Goal: Register for event/course

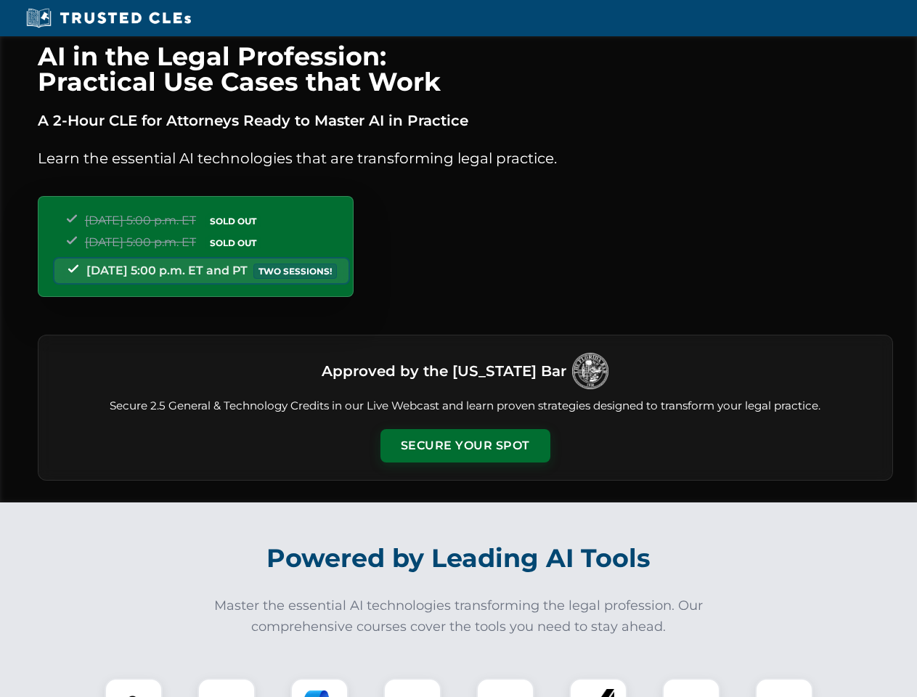
click at [465, 446] on button "Secure Your Spot" at bounding box center [466, 445] width 170 height 33
click at [134, 688] on img at bounding box center [134, 707] width 42 height 42
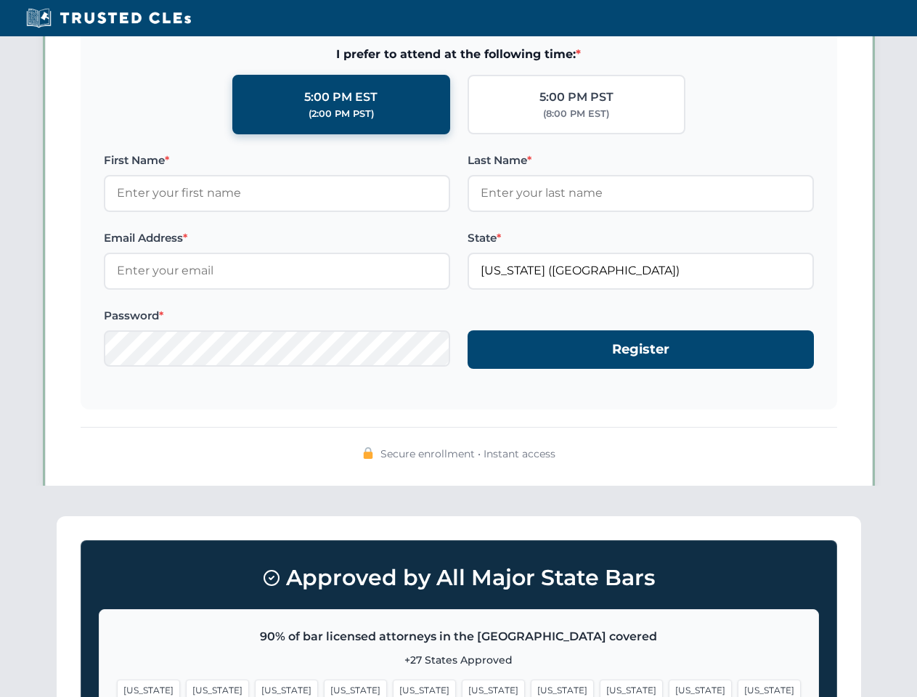
click at [531, 688] on span "[US_STATE]" at bounding box center [562, 690] width 63 height 21
click at [669, 688] on span "[US_STATE]" at bounding box center [700, 690] width 63 height 21
